Goal: Task Accomplishment & Management: Use online tool/utility

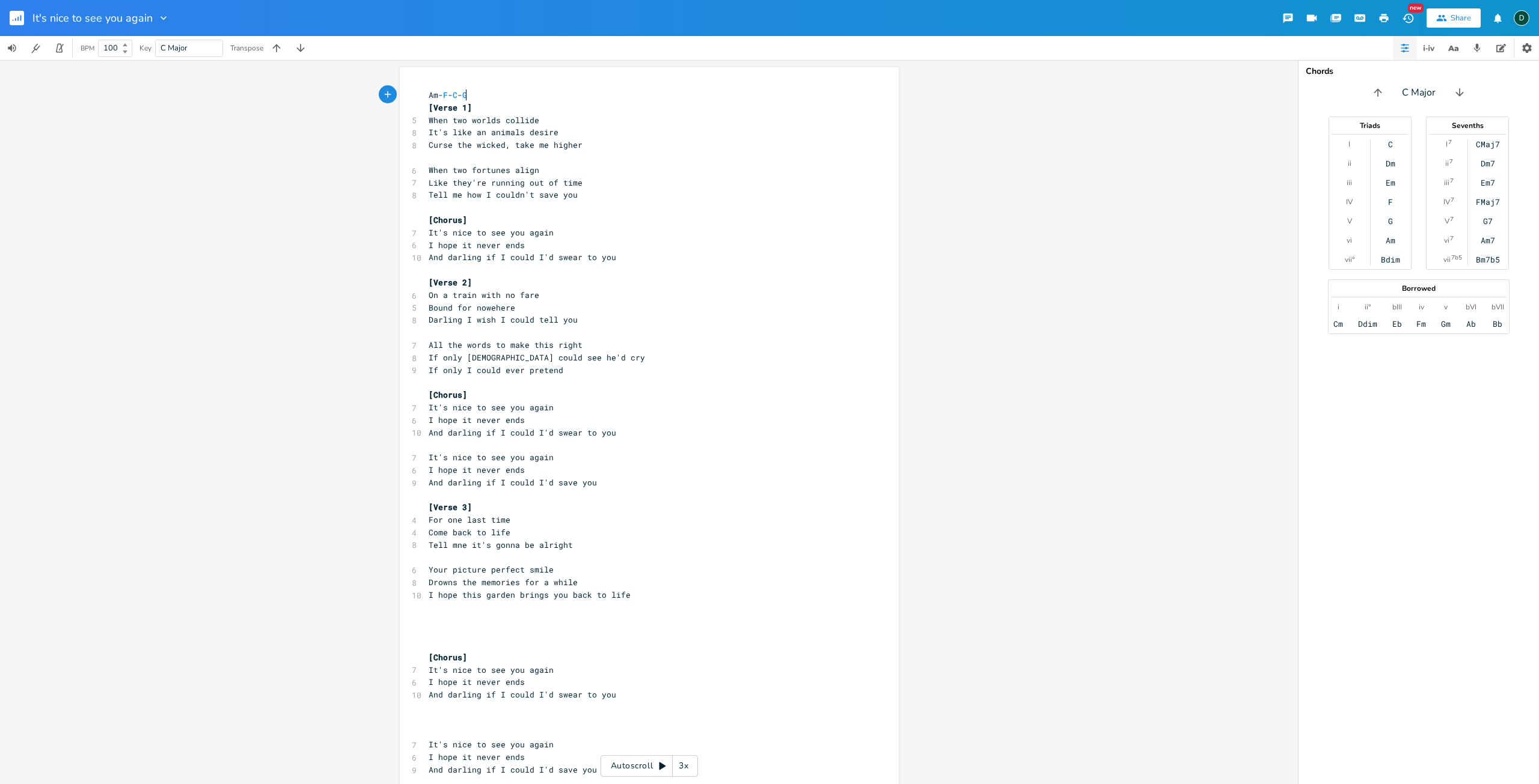
click at [488, 217] on pre "[Chorus]" at bounding box center [643, 220] width 434 height 13
type textarea "Am-F-C-G [Verse 1] When two worlds collide It's like an animals desire Curse th…"
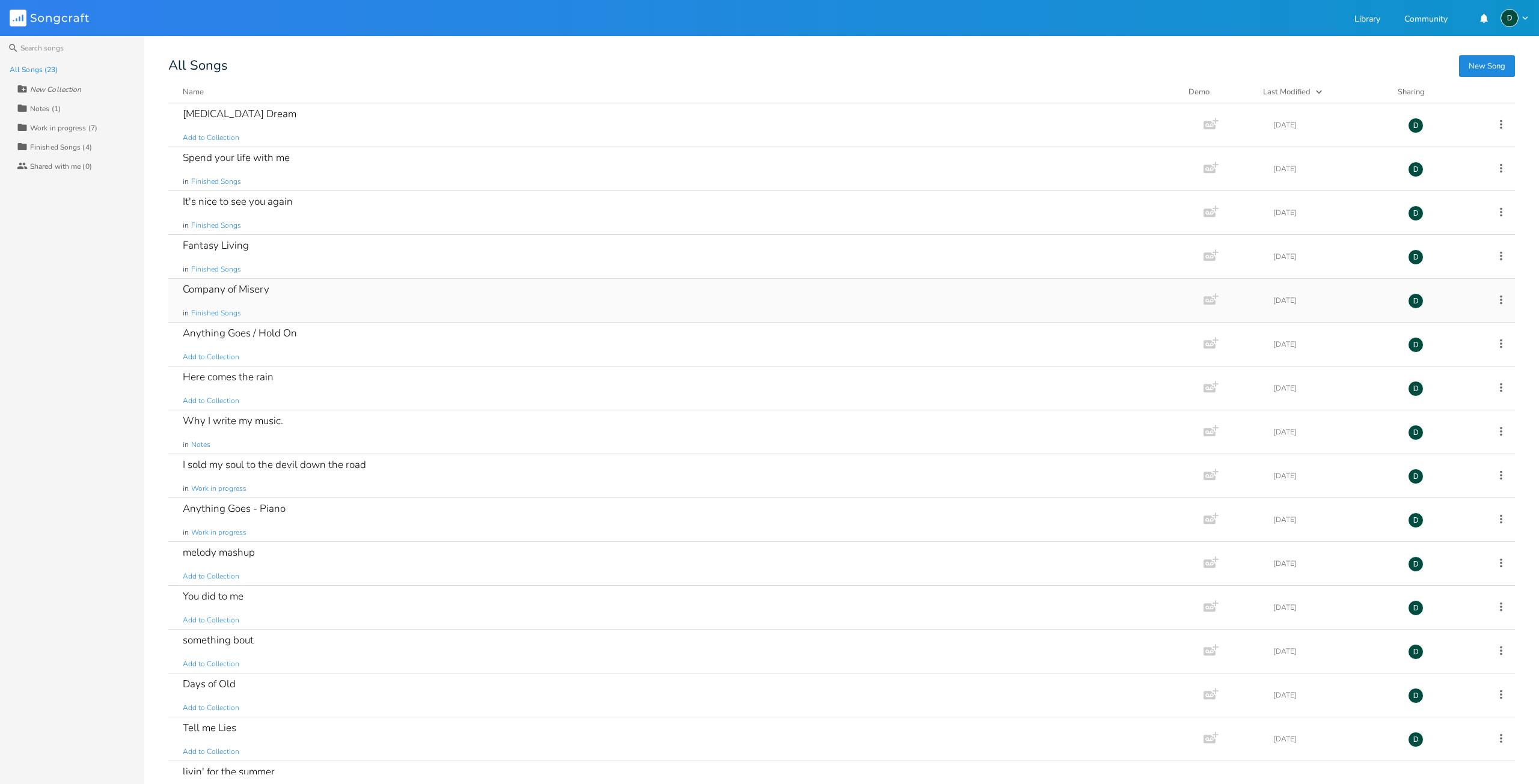
click at [332, 303] on div "Company of Misery in Finished Songs" at bounding box center [683, 300] width 1002 height 43
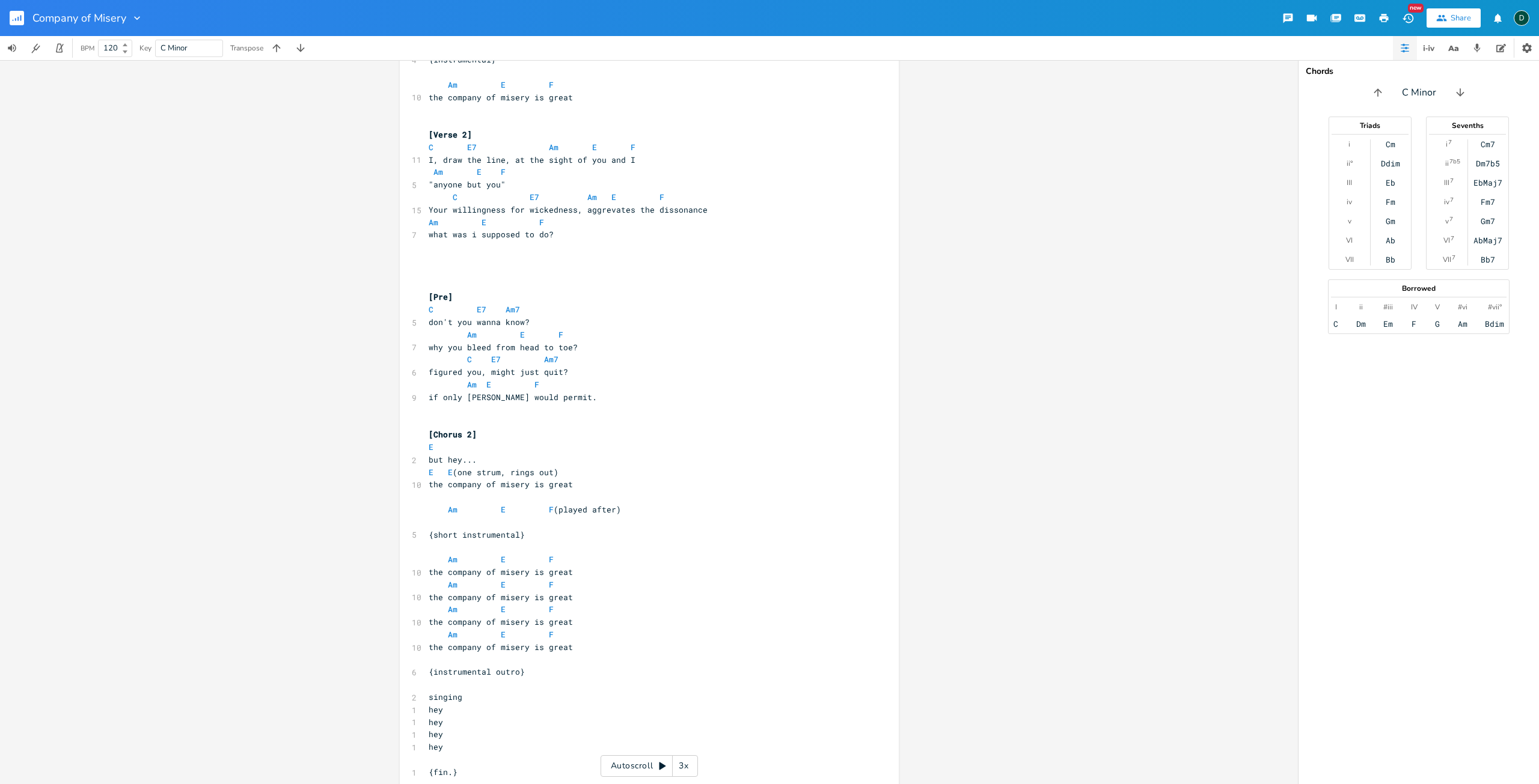
scroll to position [466, 0]
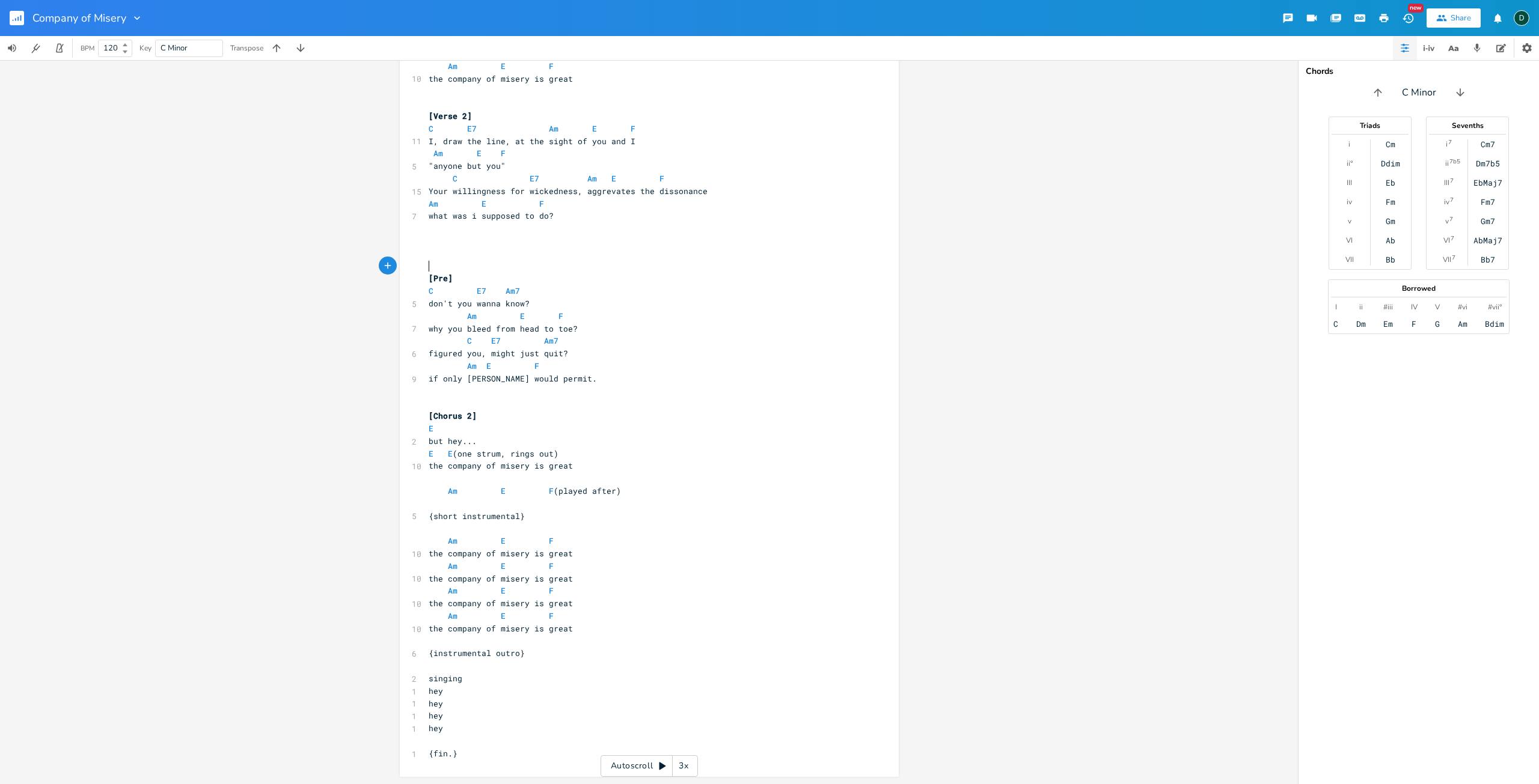
click at [587, 268] on pre "​" at bounding box center [643, 266] width 434 height 13
type textarea "[Verse 1] C E7 Am7 I, want to, know C E7 Am7 why I, always see you at my lows A…"
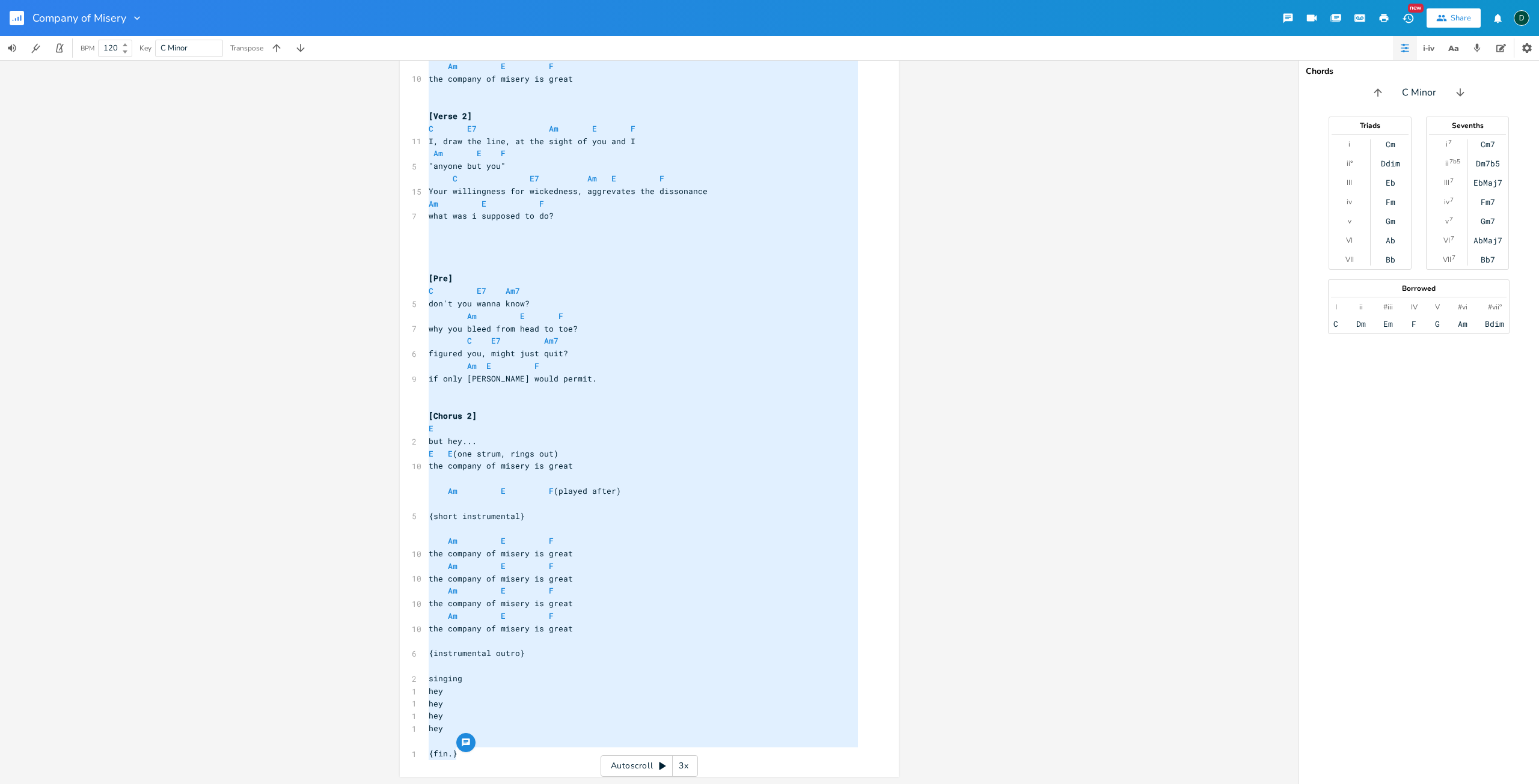
drag, startPoint x: 267, startPoint y: 314, endPoint x: 295, endPoint y: 321, distance: 28.9
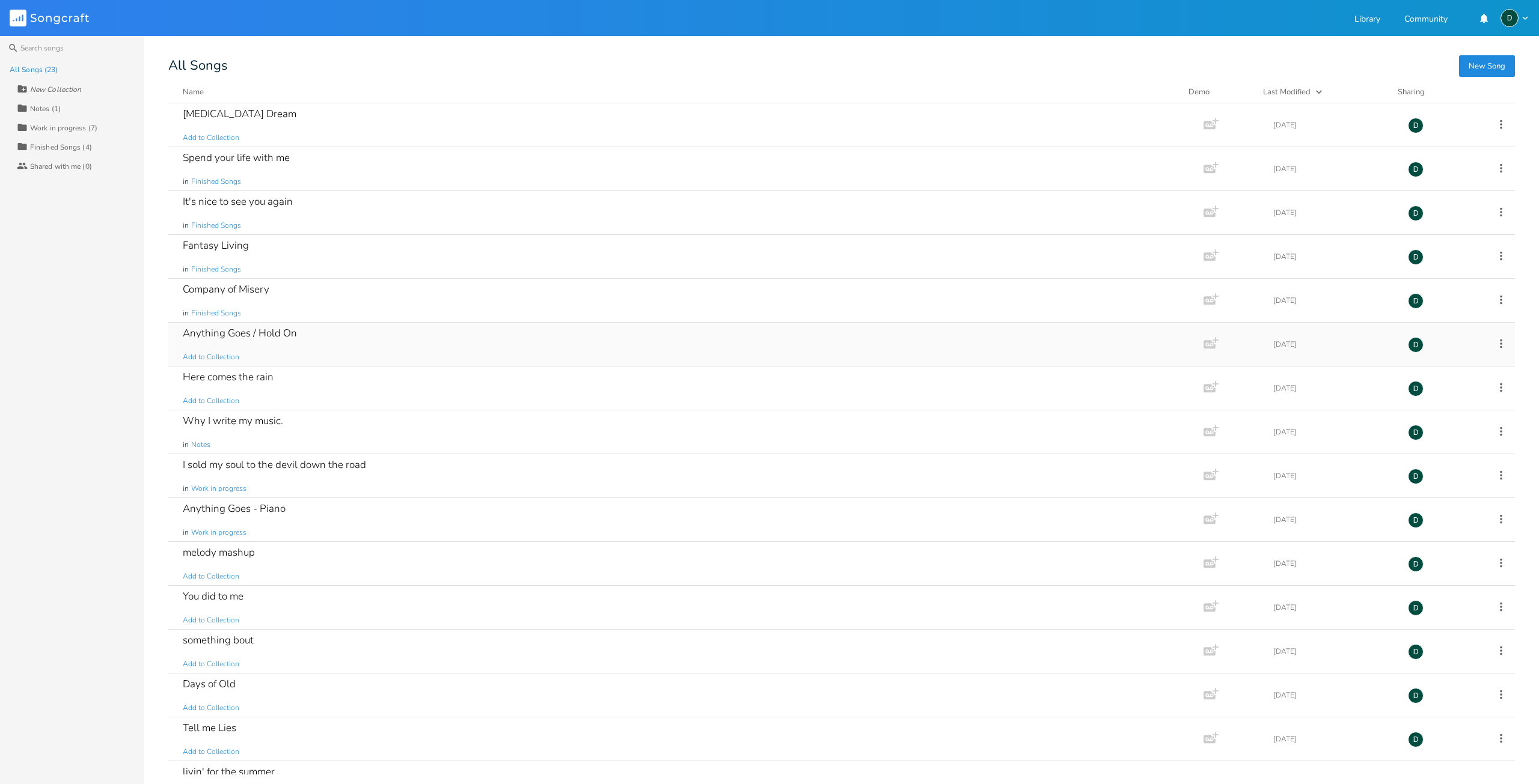
click at [315, 333] on div "Anything Goes / Hold On Add to Collection" at bounding box center [683, 344] width 1002 height 43
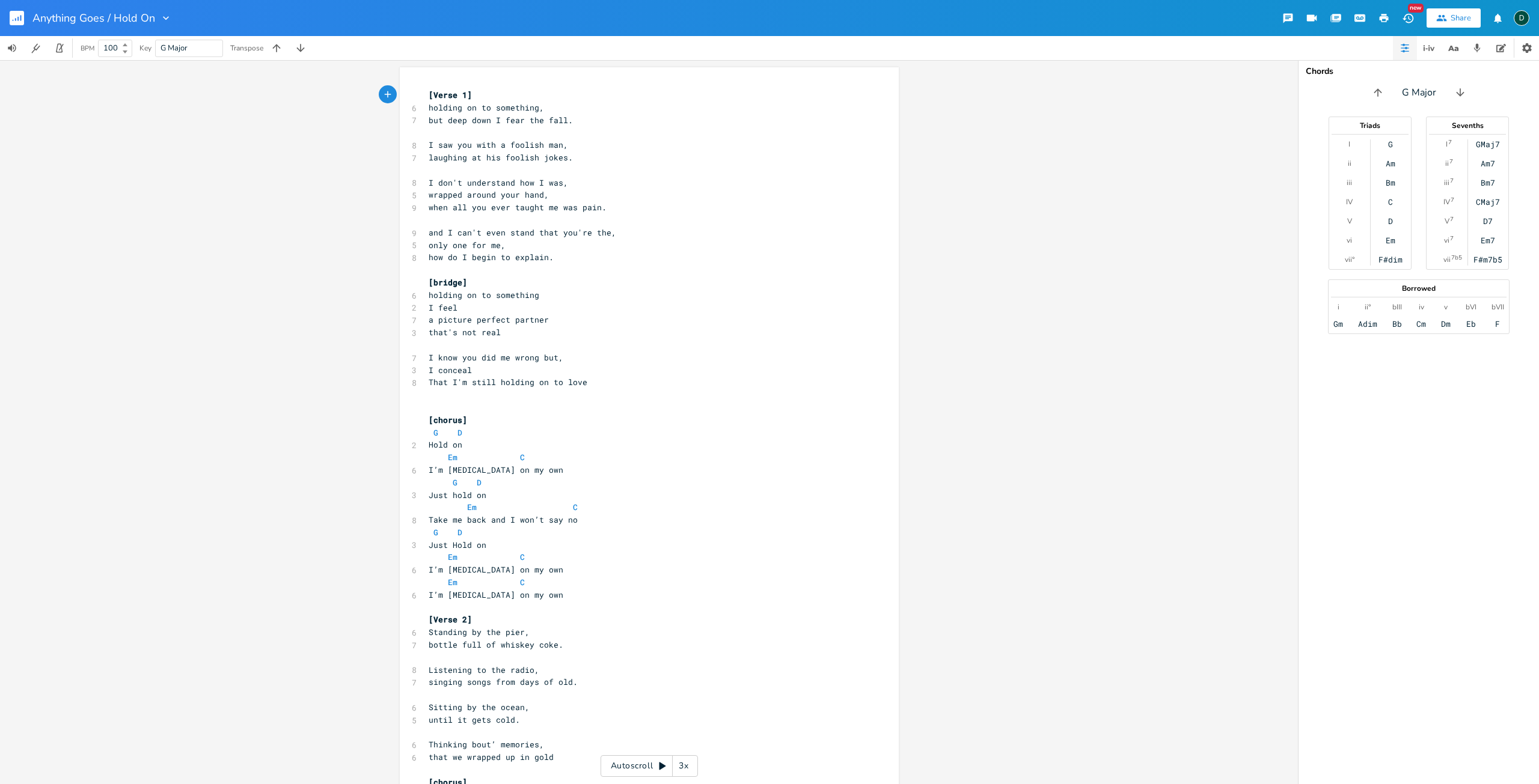
click at [435, 131] on pre "​" at bounding box center [643, 132] width 434 height 13
type textarea "[Lorem 1] ipsumdo si am consectet, adi elit sedd E temp inc utla. E dol mag ali…"
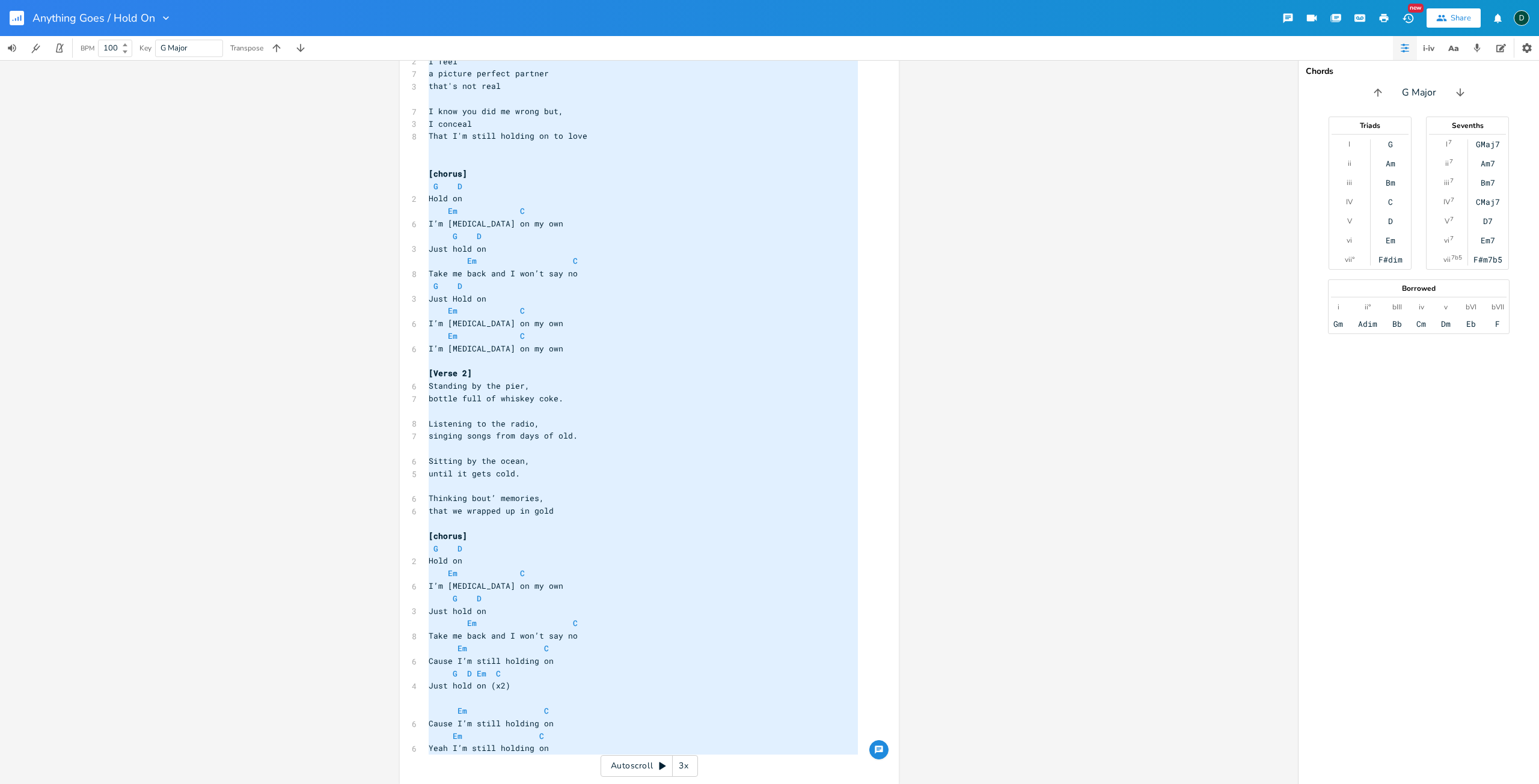
click at [312, 235] on div "x [Verse 1] 6 holding on to something, 7 but deep down I fear the fall. ​ 8 I s…" at bounding box center [649, 422] width 1298 height 724
click at [328, 324] on div "x [Verse 1] 6 holding on to something, 7 but deep down I fear the fall. ​ 8 I s…" at bounding box center [649, 422] width 1298 height 724
click at [328, 324] on div "x [Verse 1] 6 holding on to something, 7 but deep down I fear the fall. ​ 8 I s…" at bounding box center [649, 422] width 1298 height 724
click at [328, 324] on div "x [Verse 1] 6 holding on to something, 7 but deep down I fear the fall. ​ 8 I s…" at bounding box center [649, 422] width 1298 height 724
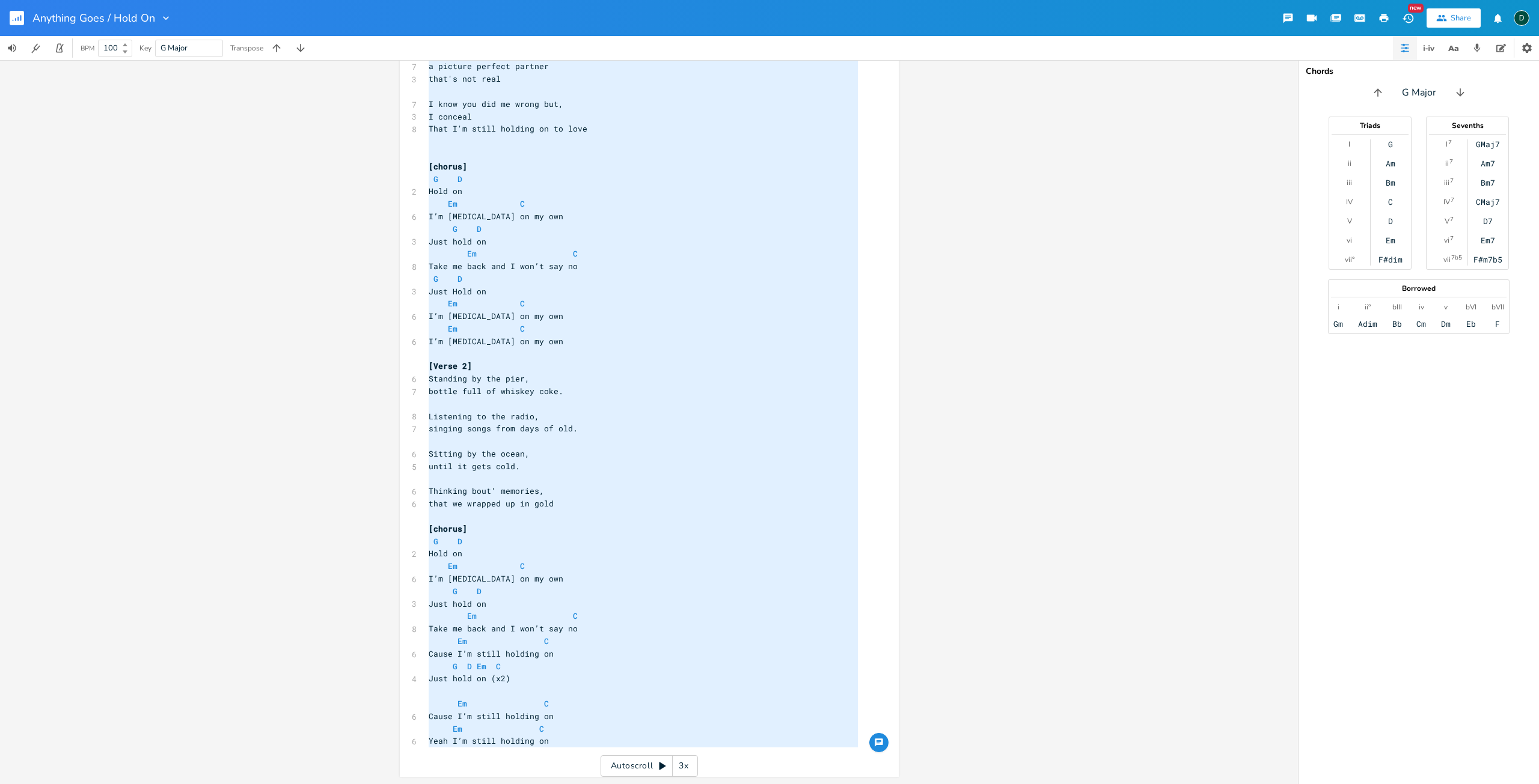
click at [352, 458] on div "x [Verse 1] 6 holding on to something, 7 but deep down I fear the fall. ​ 8 I s…" at bounding box center [649, 422] width 1298 height 724
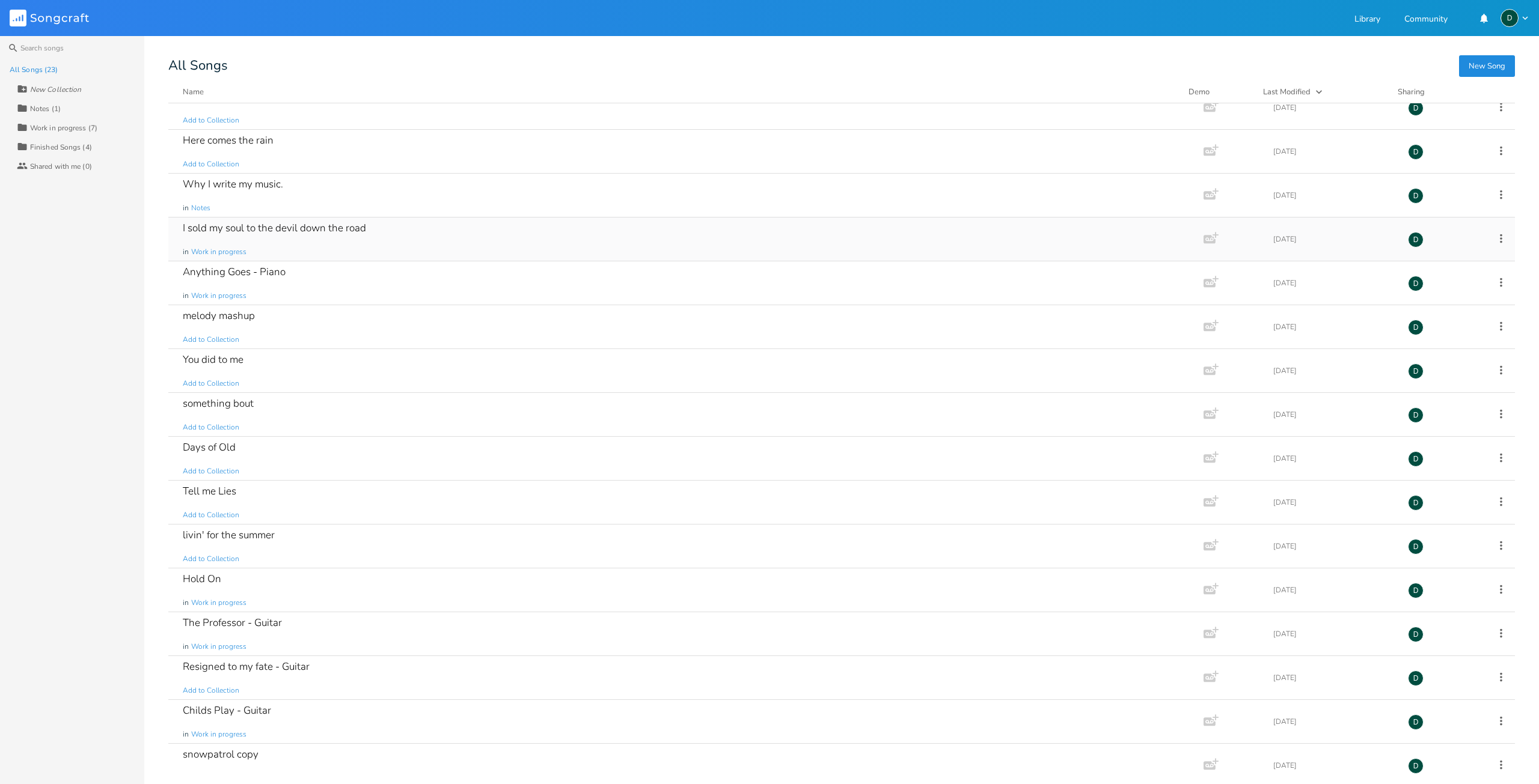
scroll to position [240, 0]
click at [346, 280] on div "Anything Goes - Piano in Work in progress" at bounding box center [683, 279] width 1002 height 43
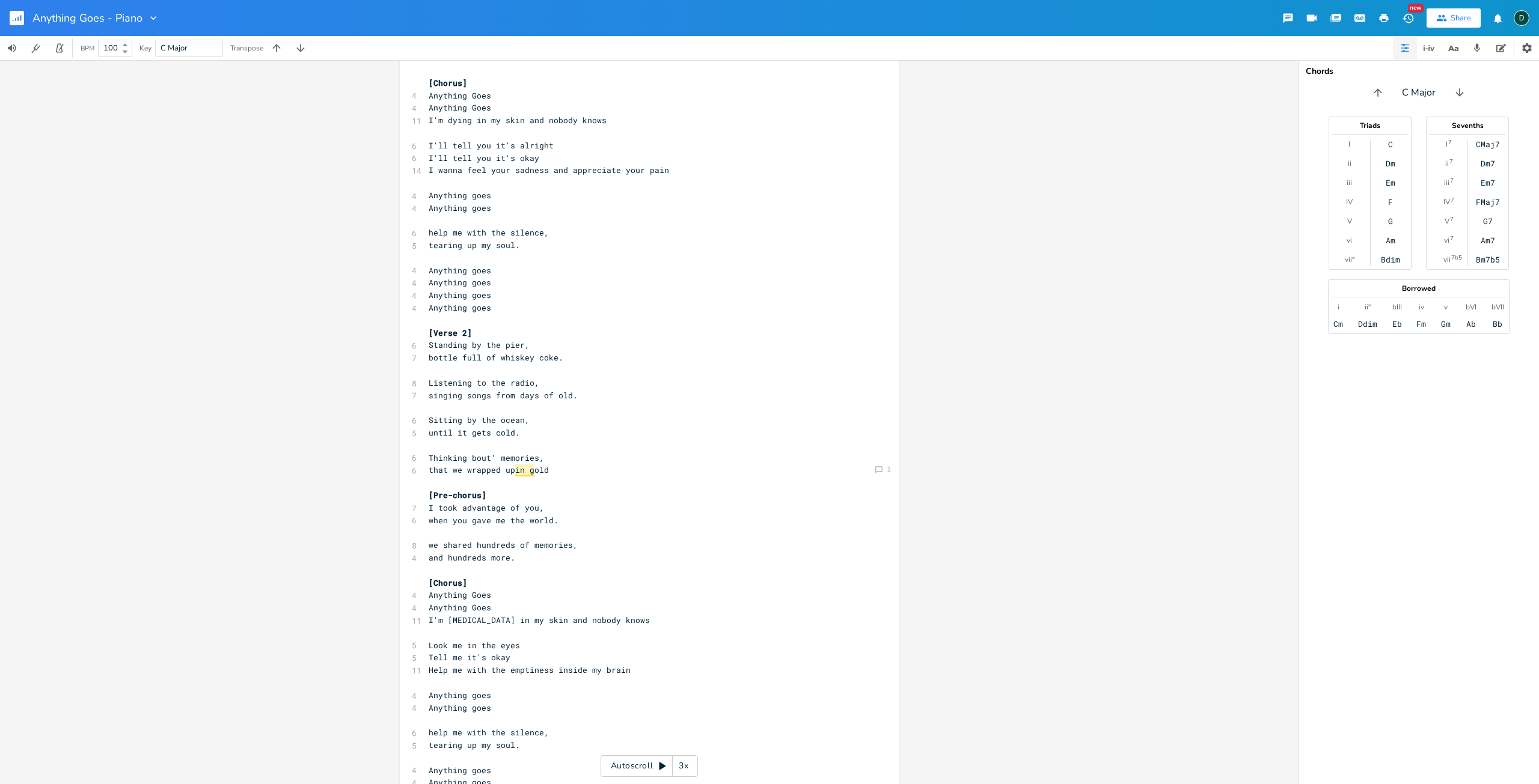
scroll to position [300, 0]
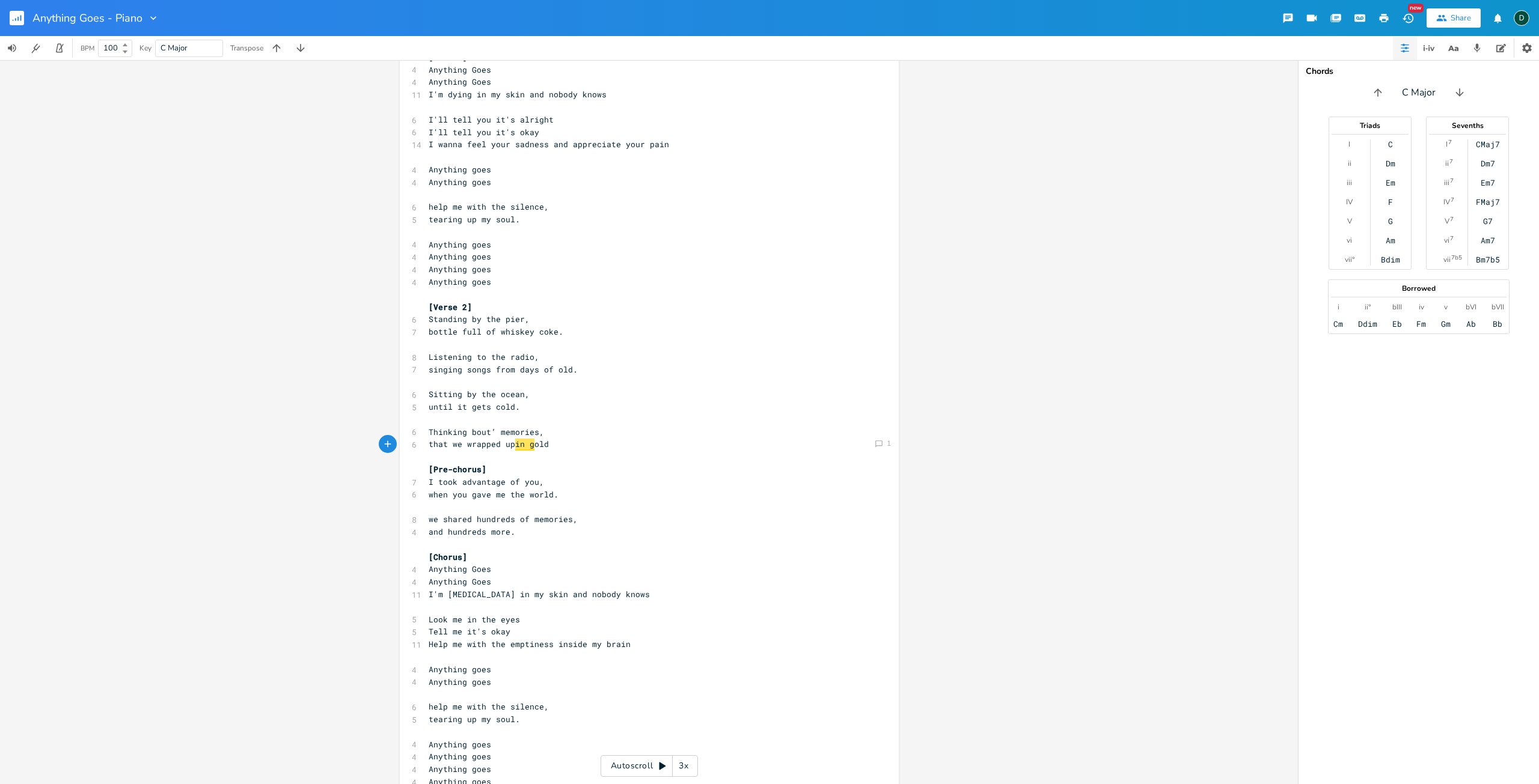
click at [524, 444] on span "in g" at bounding box center [524, 444] width 19 height 12
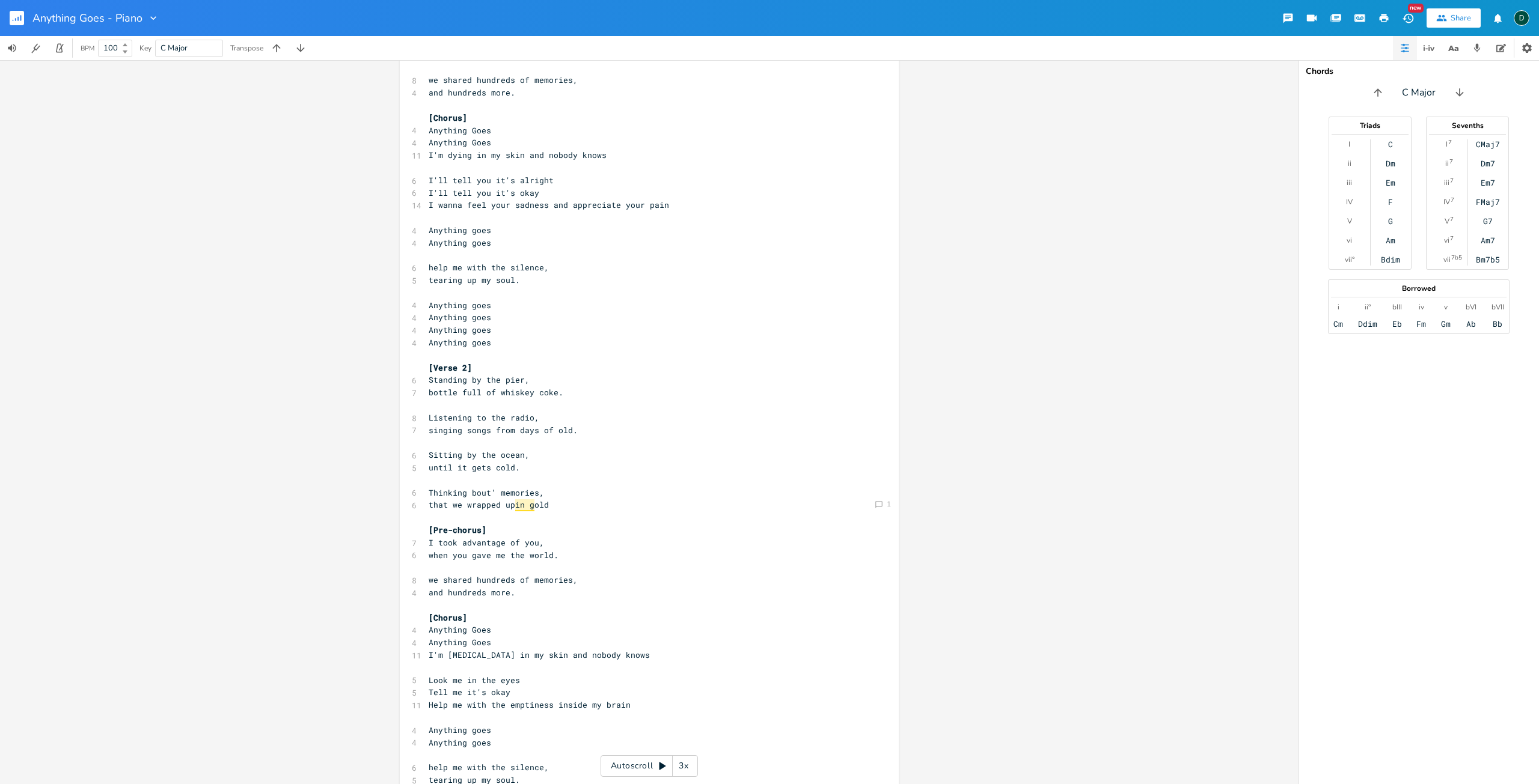
scroll to position [240, 0]
click at [524, 504] on span "in g" at bounding box center [524, 504] width 19 height 12
click at [878, 501] on icon "Comment" at bounding box center [879, 504] width 8 height 8
drag, startPoint x: 556, startPoint y: 401, endPoint x: 580, endPoint y: 397, distance: 24.3
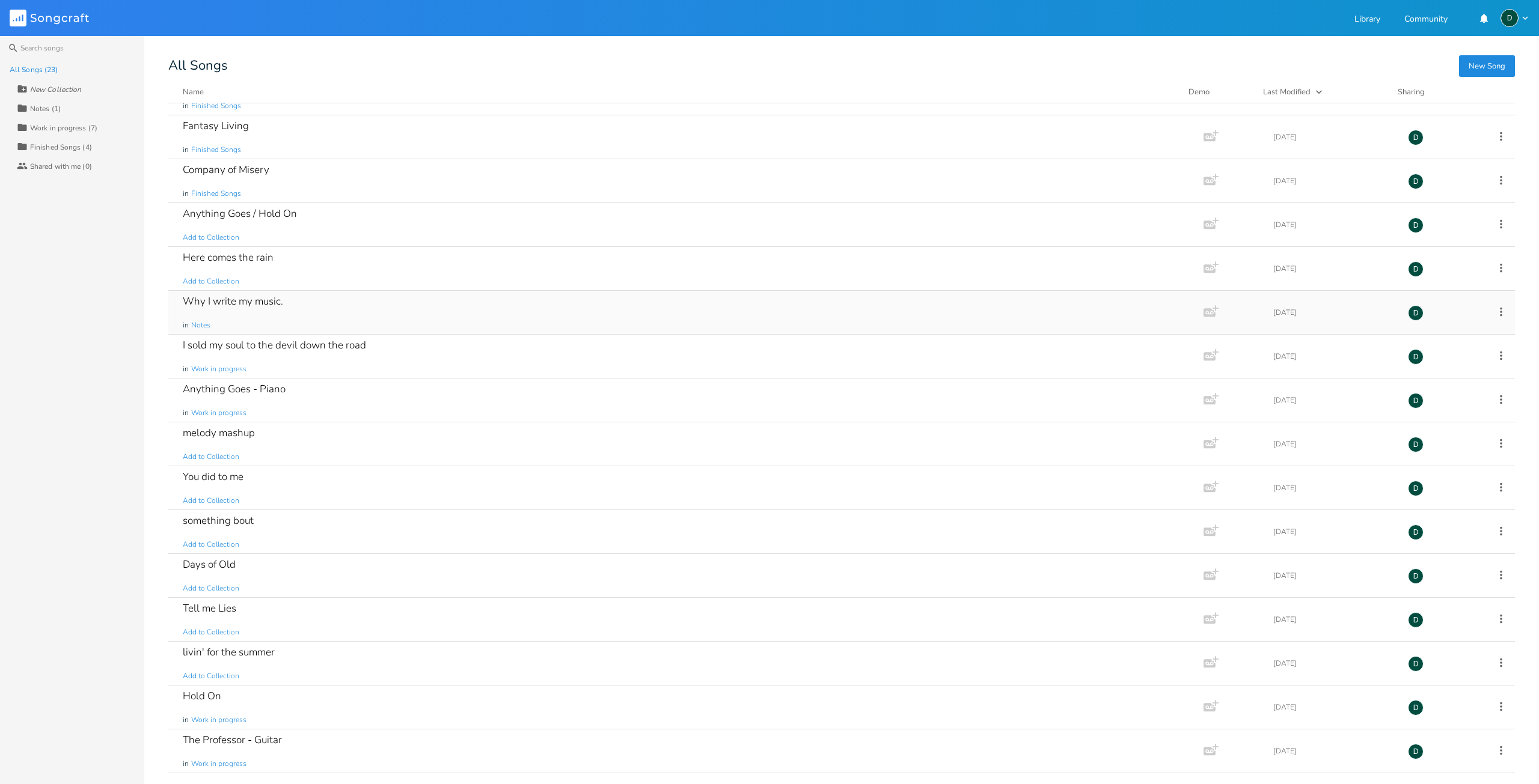
scroll to position [120, 0]
click at [395, 434] on div "melody mashup Add to Collection" at bounding box center [683, 443] width 1002 height 43
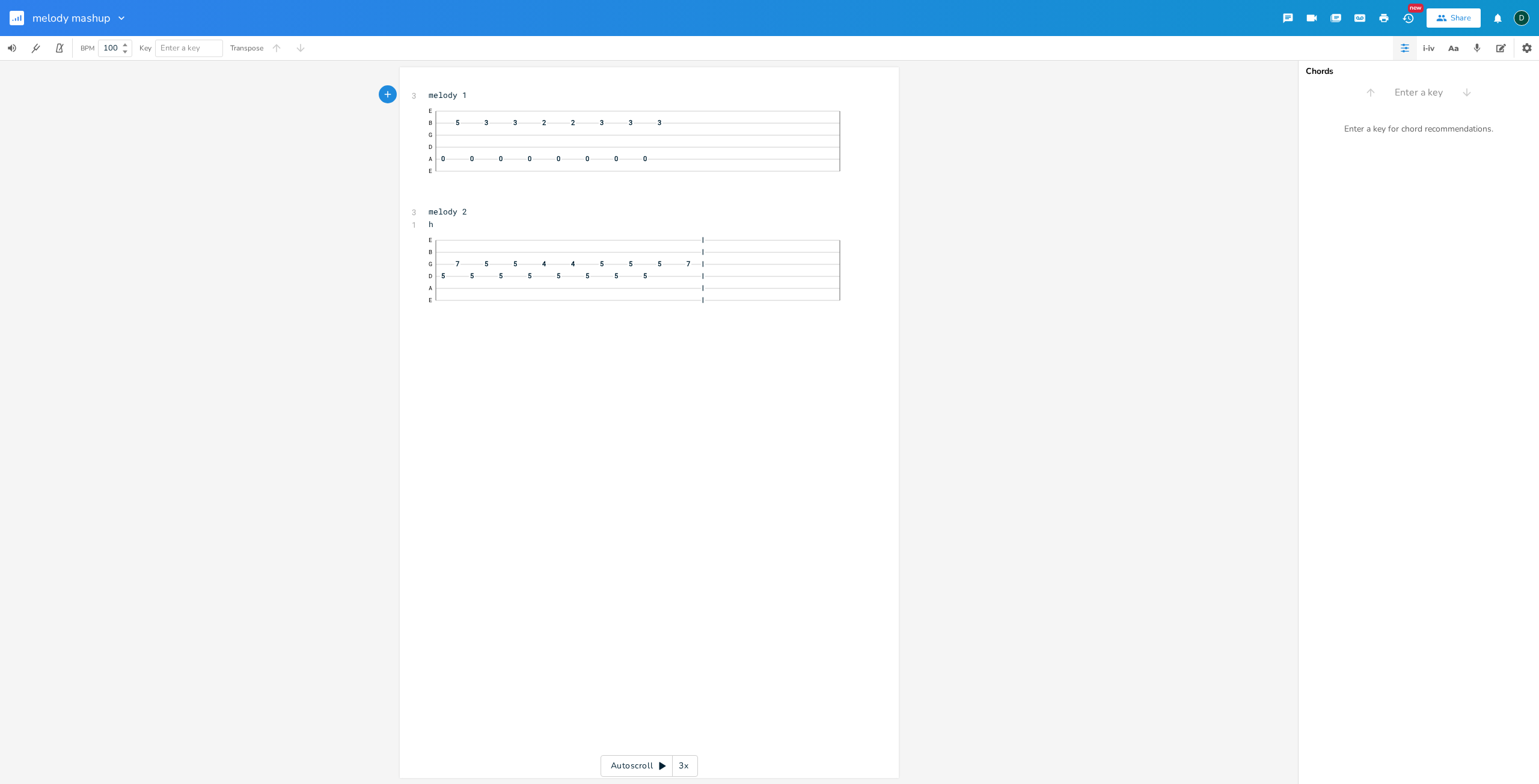
drag, startPoint x: 436, startPoint y: 223, endPoint x: 423, endPoint y: 232, distance: 15.8
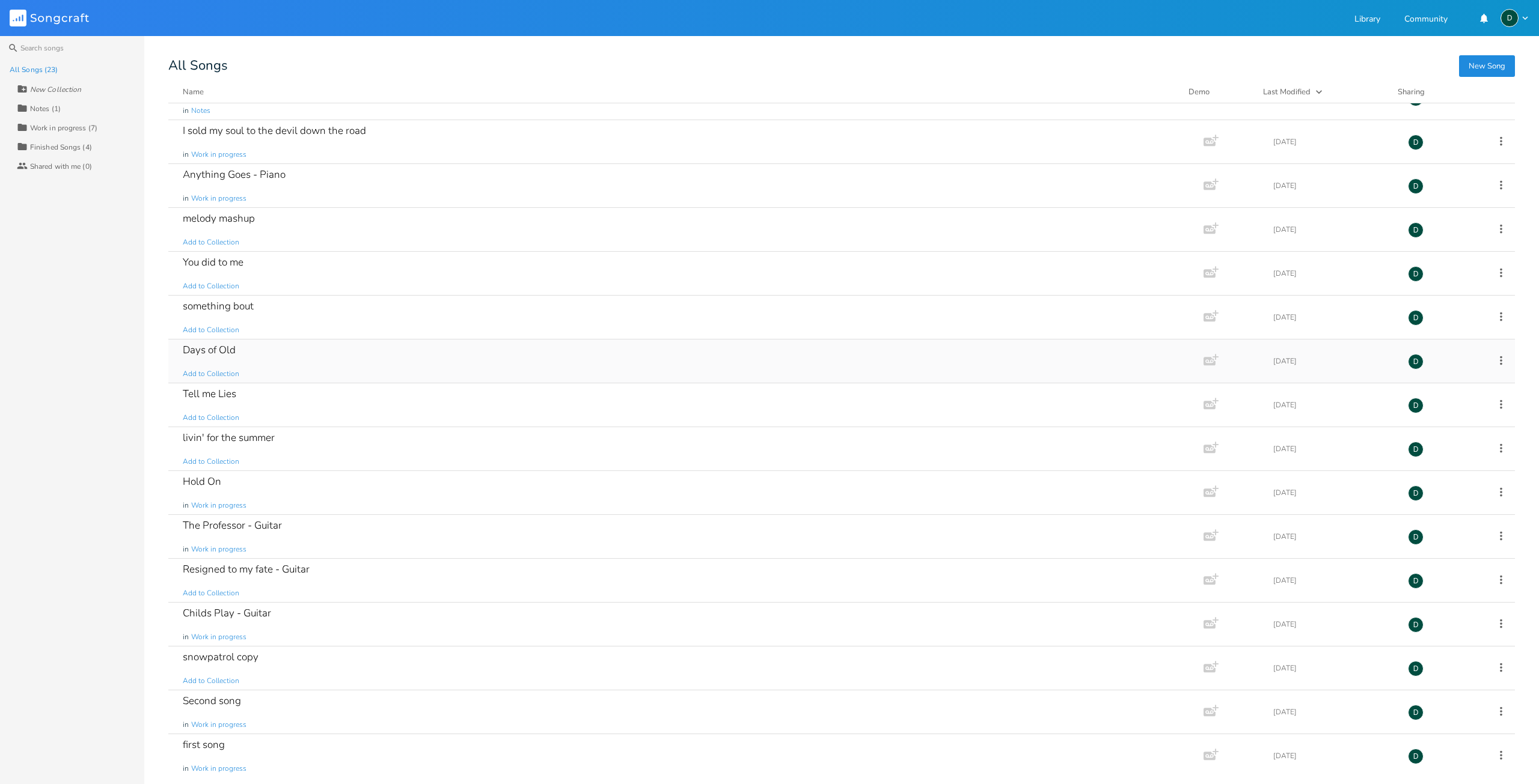
scroll to position [337, 0]
click at [331, 529] on div "The Professor - Guitar in Work in progress" at bounding box center [683, 533] width 1002 height 43
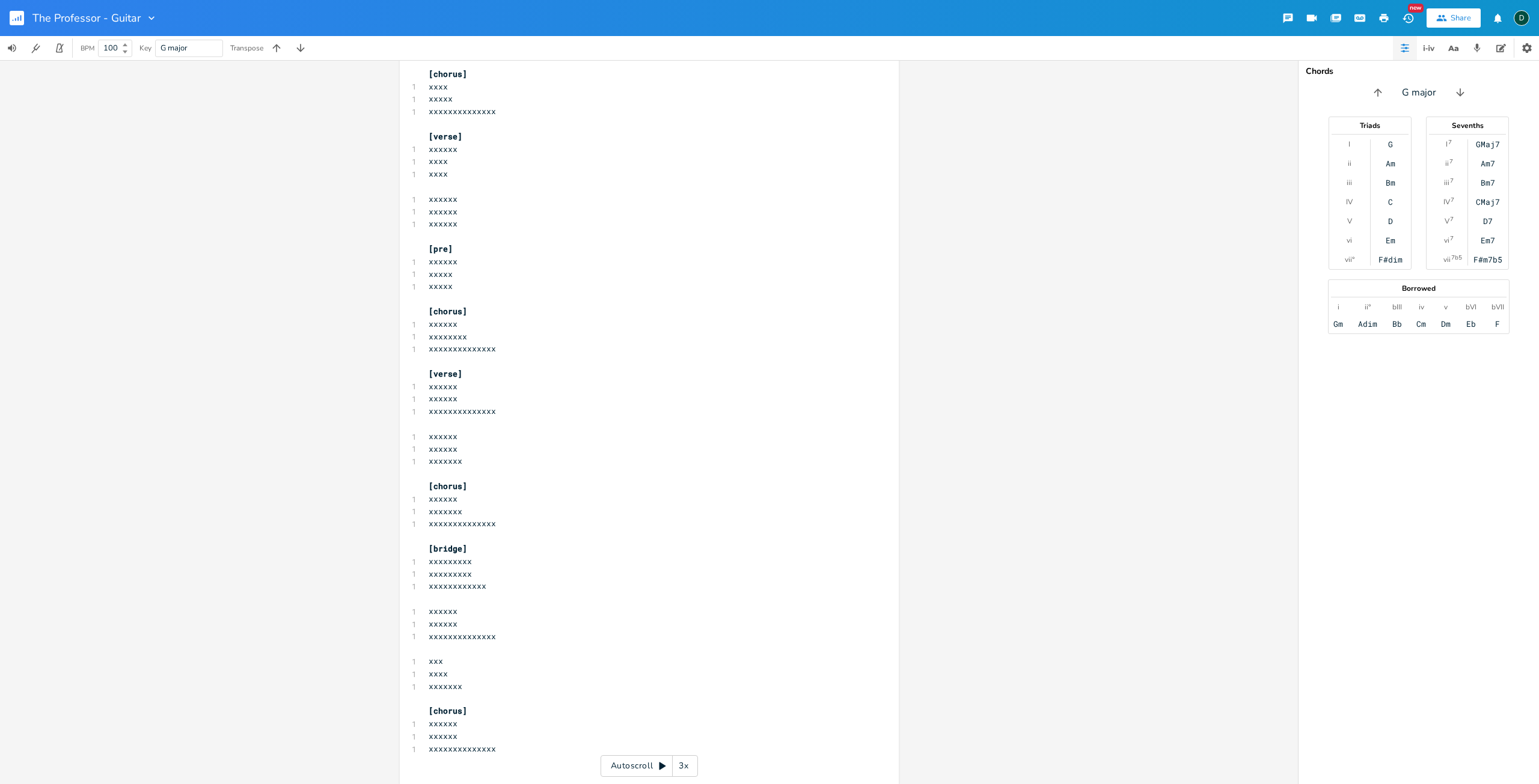
scroll to position [166, 0]
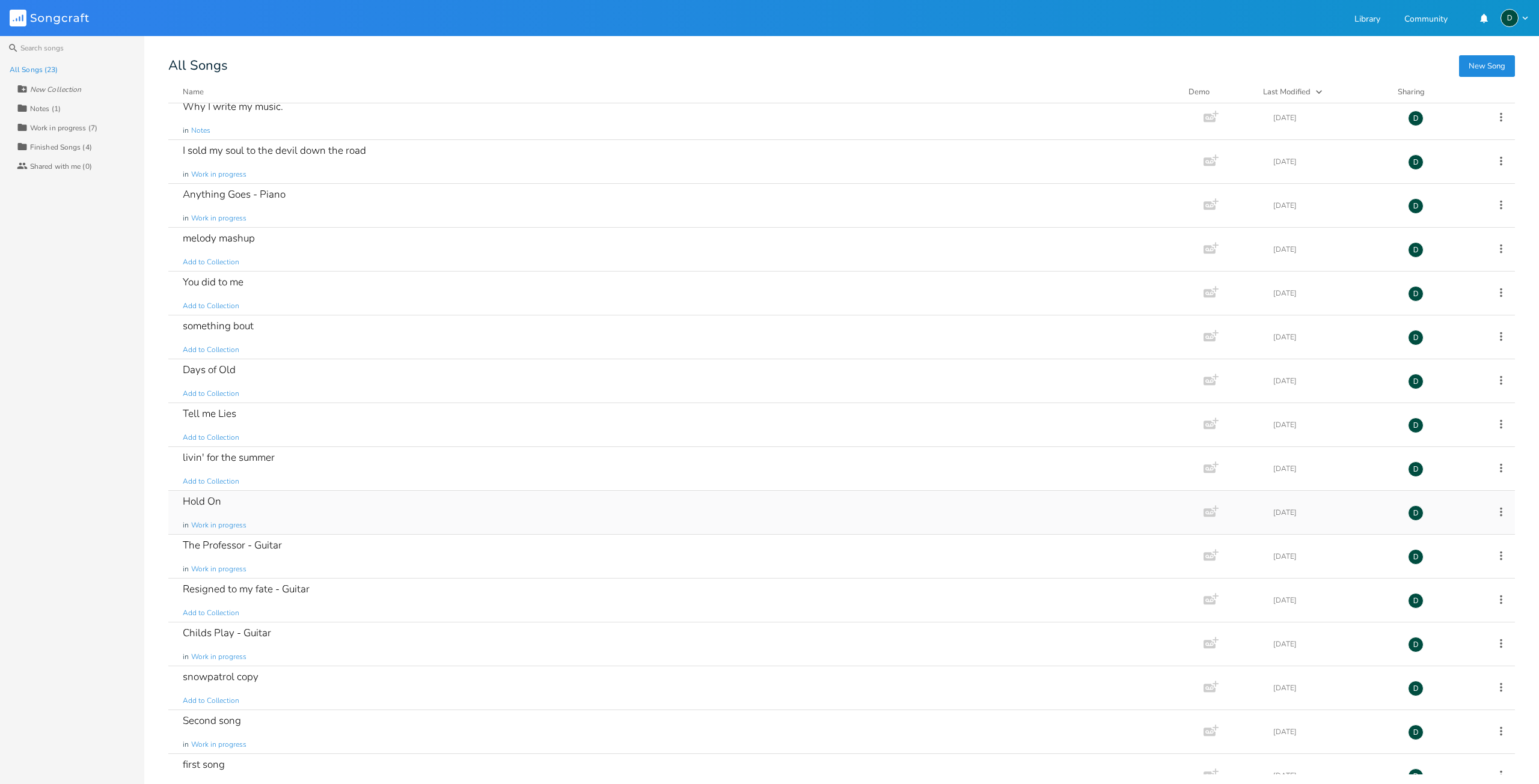
scroll to position [337, 0]
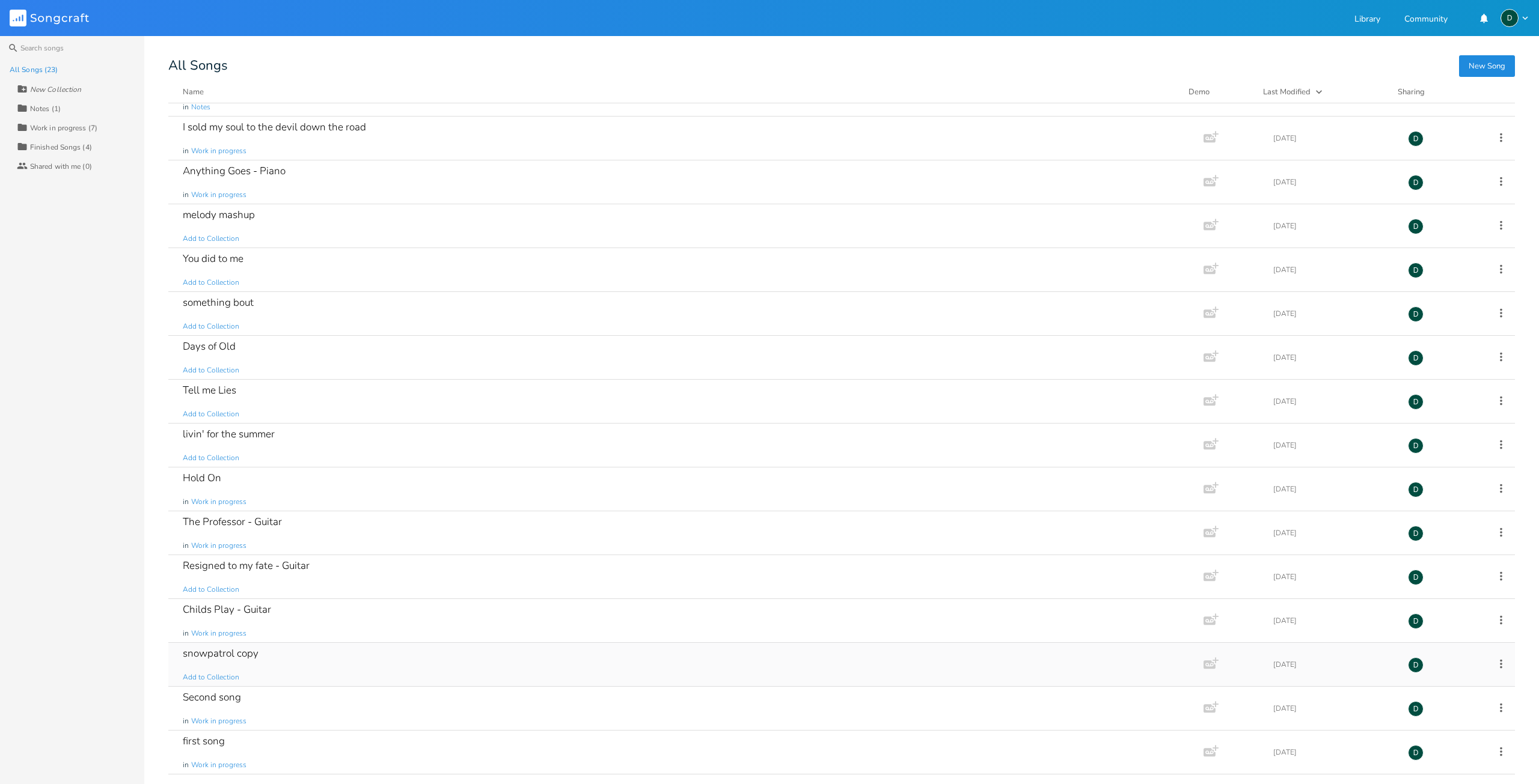
click at [296, 653] on div "snowpatrol copy Add to Collection" at bounding box center [683, 664] width 1002 height 43
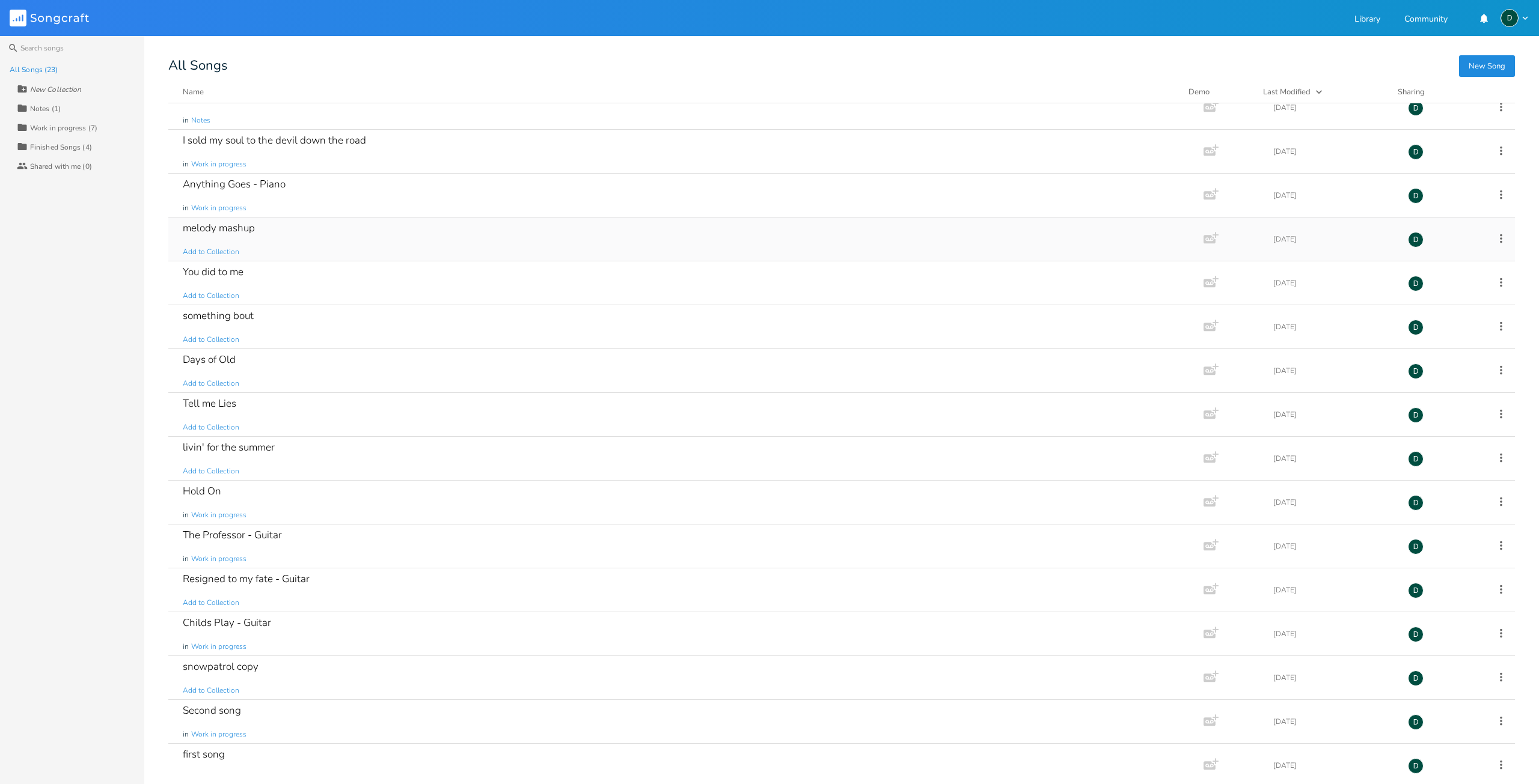
scroll to position [337, 0]
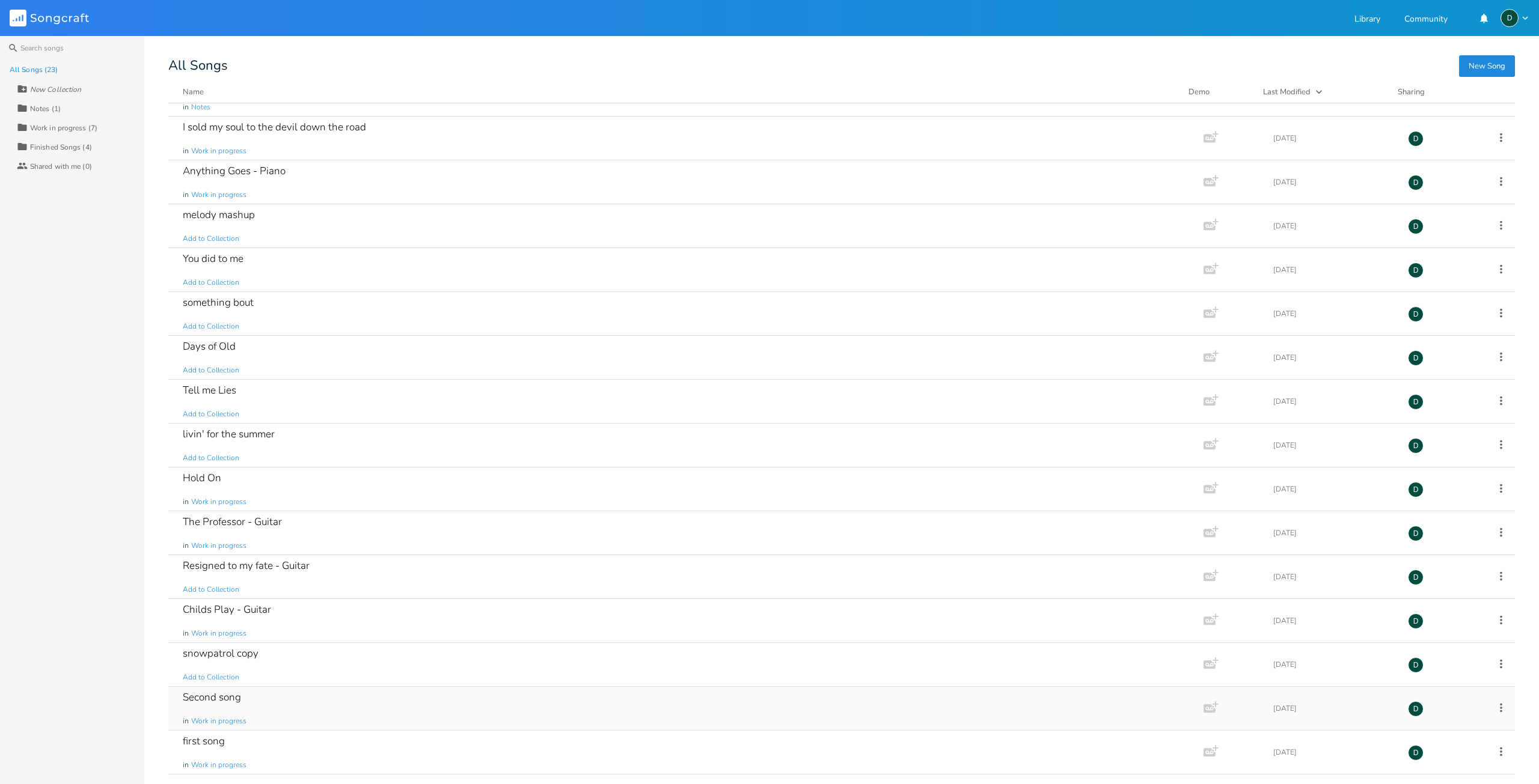
click at [273, 710] on div "Second song in Work in progress" at bounding box center [683, 708] width 1002 height 43
click at [277, 624] on div "Childs Play - Guitar in Work in progress" at bounding box center [683, 621] width 1002 height 43
